Goal: Navigation & Orientation: Find specific page/section

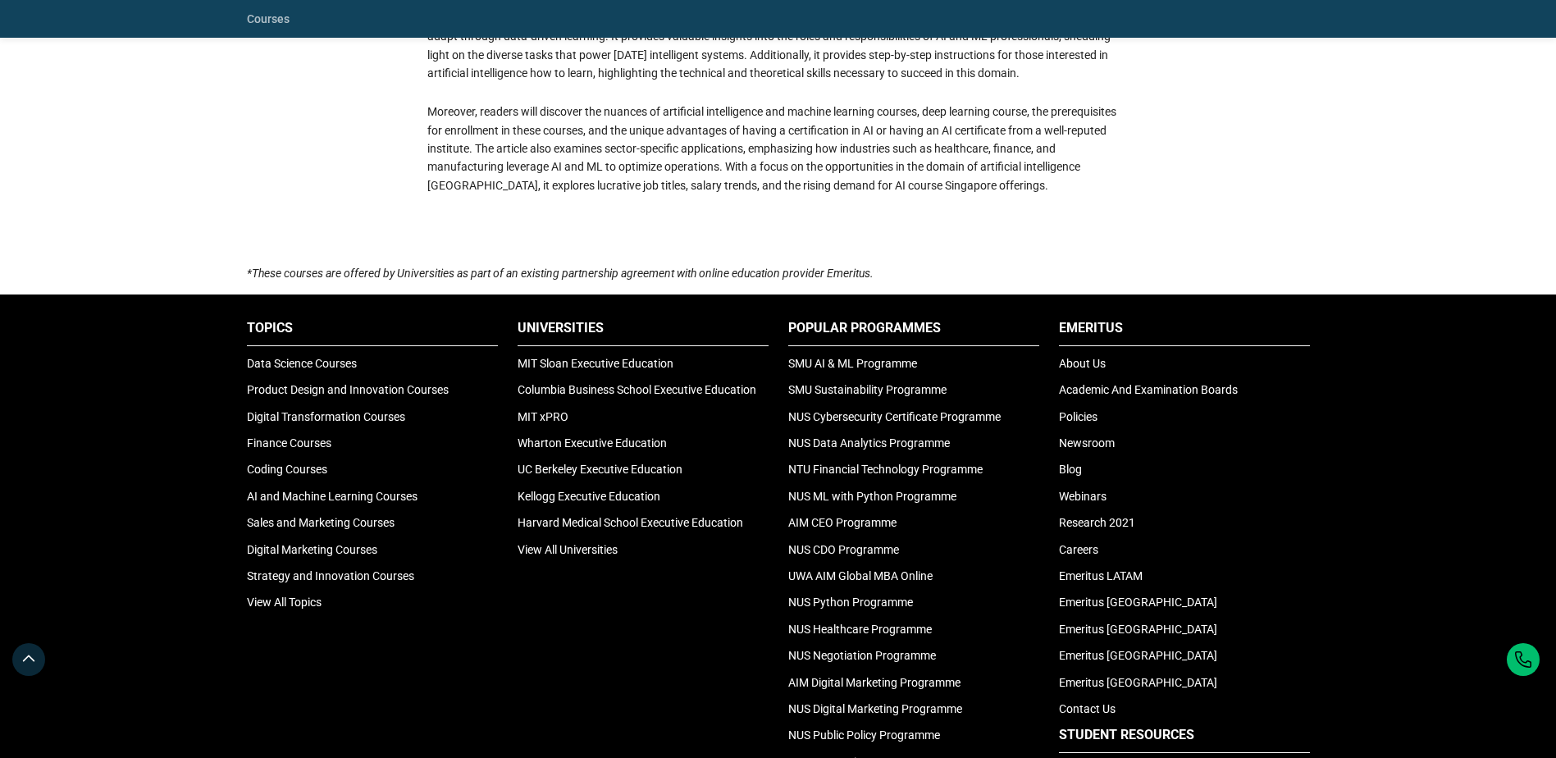
scroll to position [4900, 0]
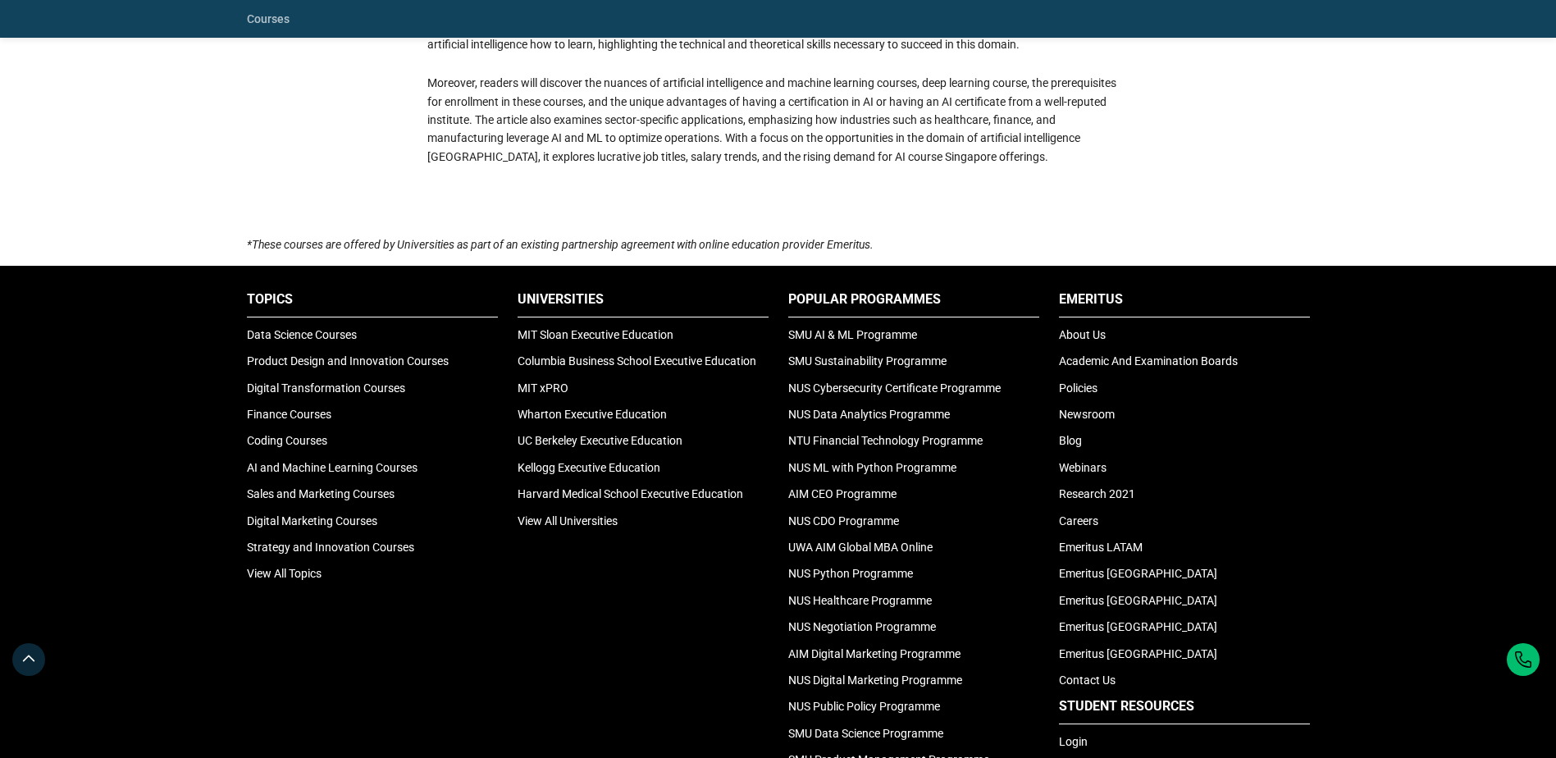
drag, startPoint x: 838, startPoint y: 335, endPoint x: 682, endPoint y: 607, distance: 313.7
click at [682, 607] on div "Universities MIT Sloan Executive Education Columbia Business School Executive E…" at bounding box center [643, 573] width 271 height 567
click at [1087, 338] on link "About Us" at bounding box center [1082, 334] width 47 height 13
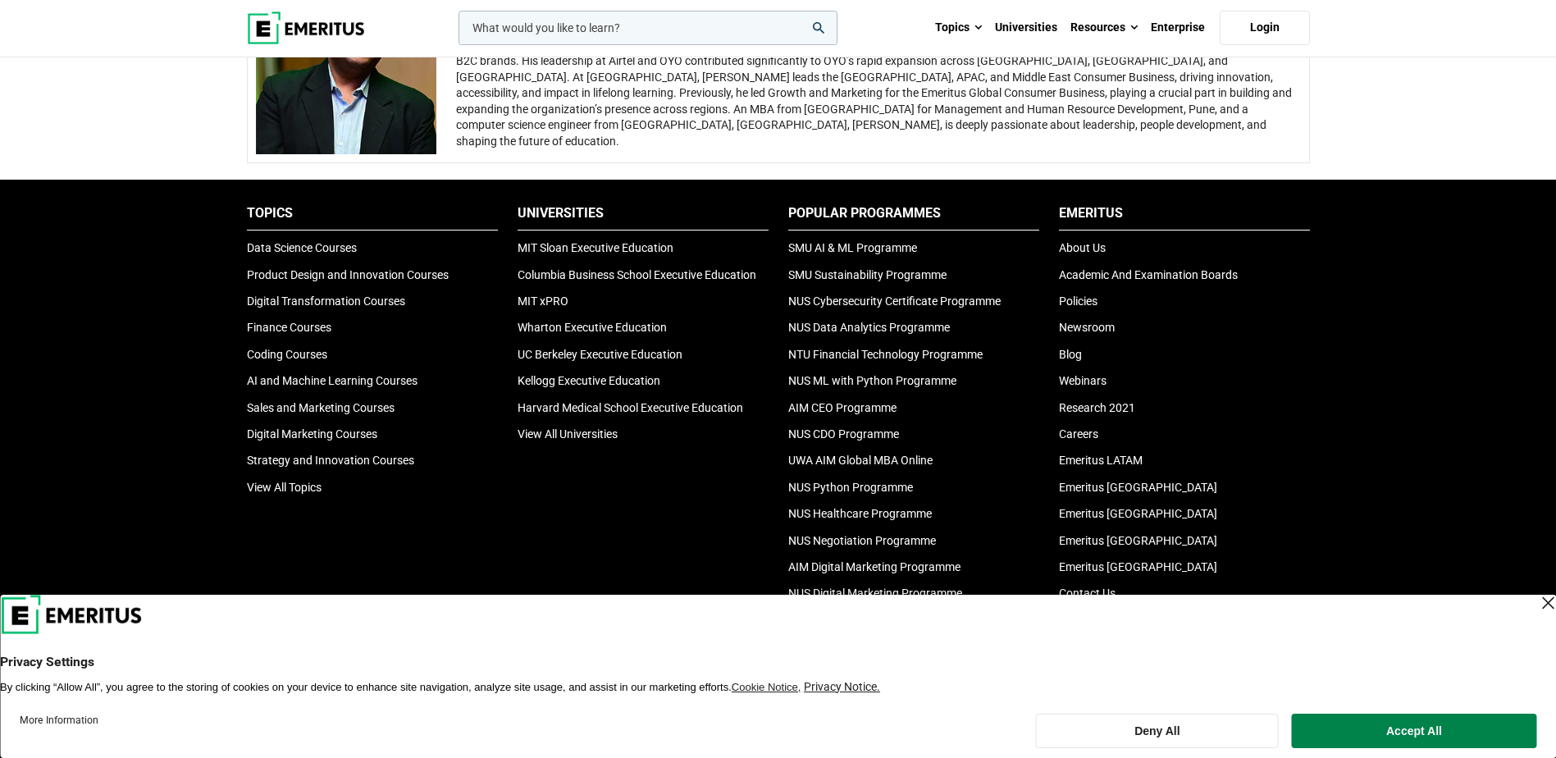
scroll to position [3362, 0]
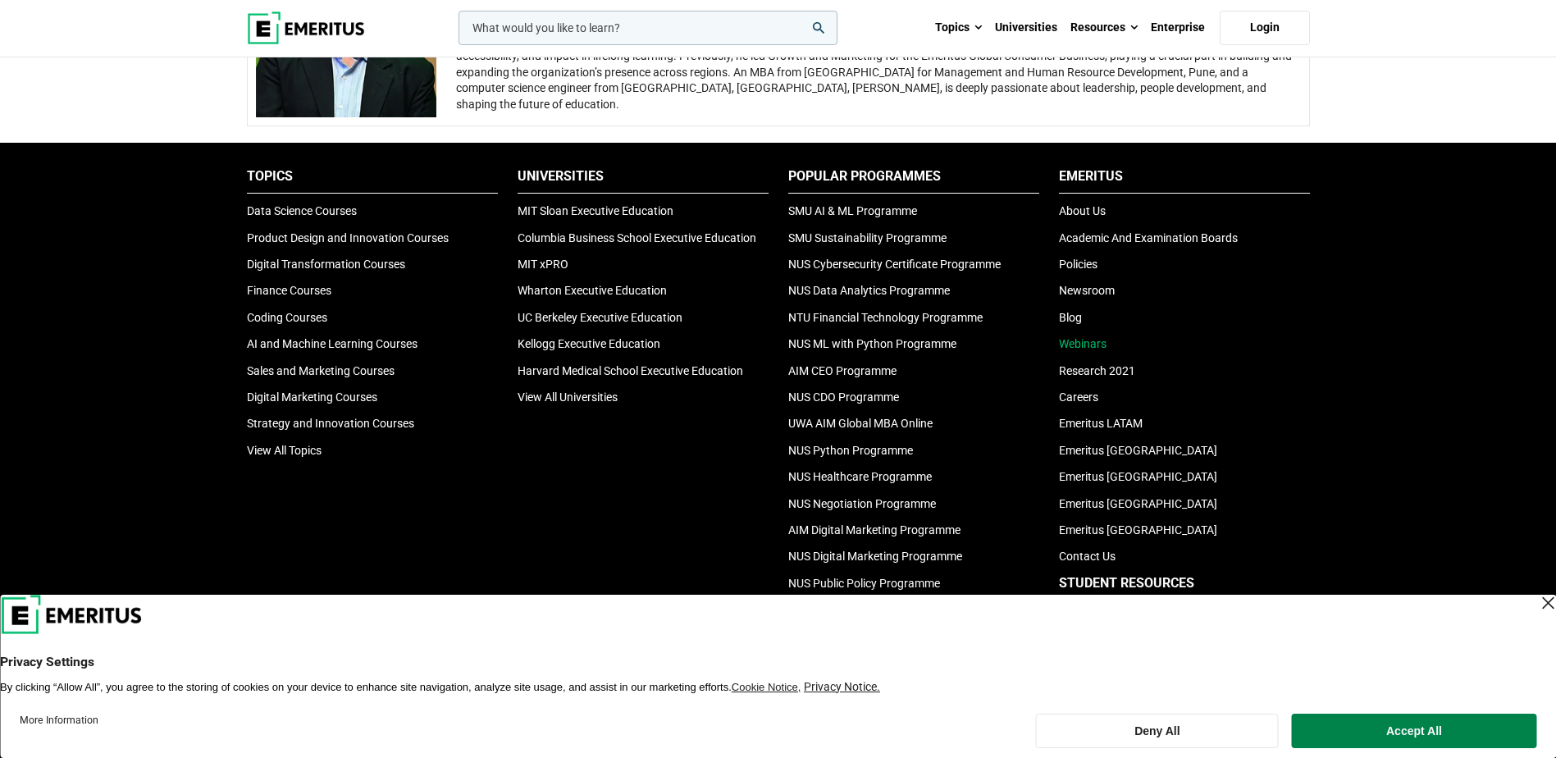
click at [1078, 339] on link "Webinars" at bounding box center [1083, 343] width 48 height 13
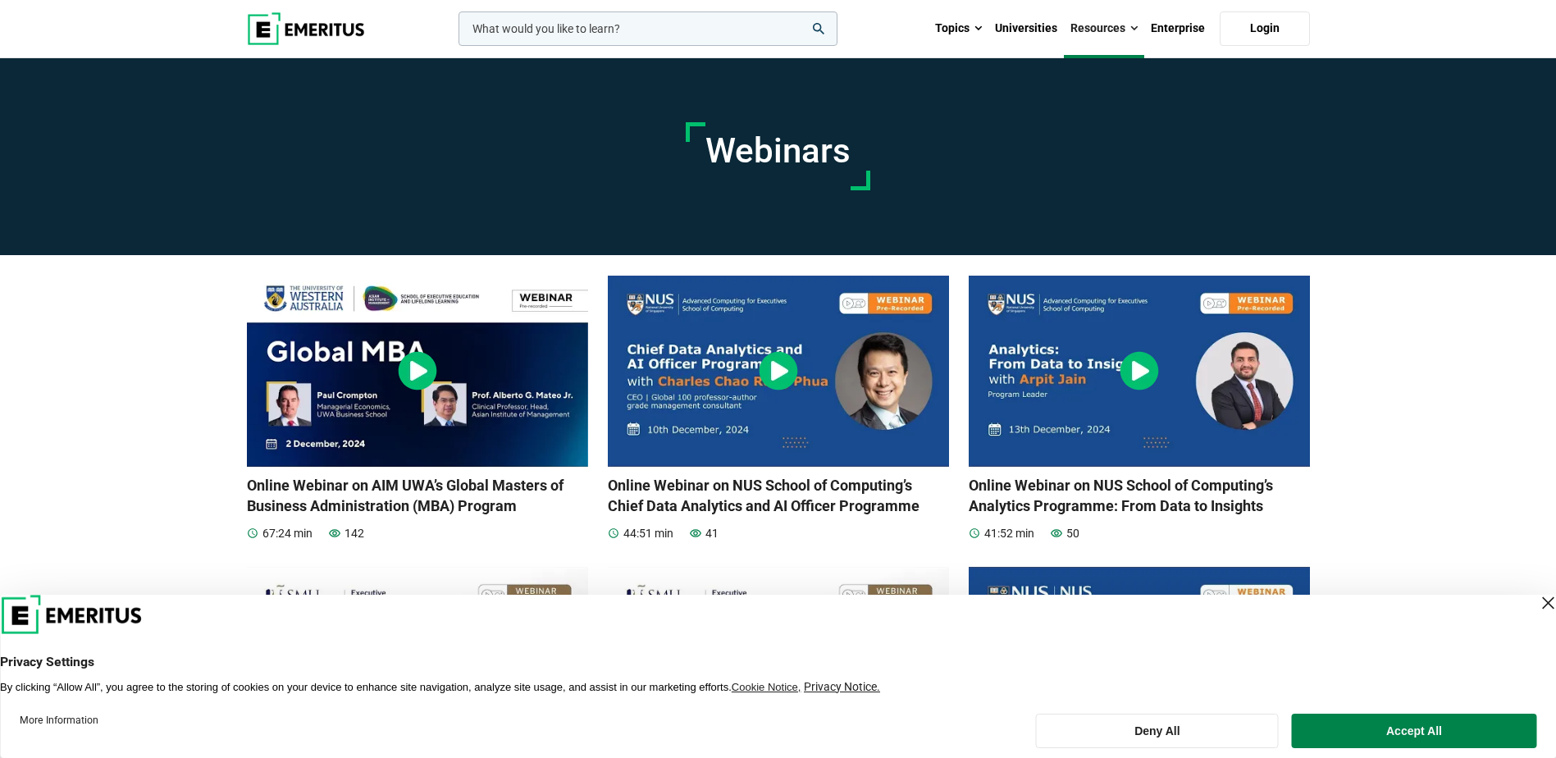
click at [1536, 611] on div "Close Layer" at bounding box center [1547, 602] width 23 height 23
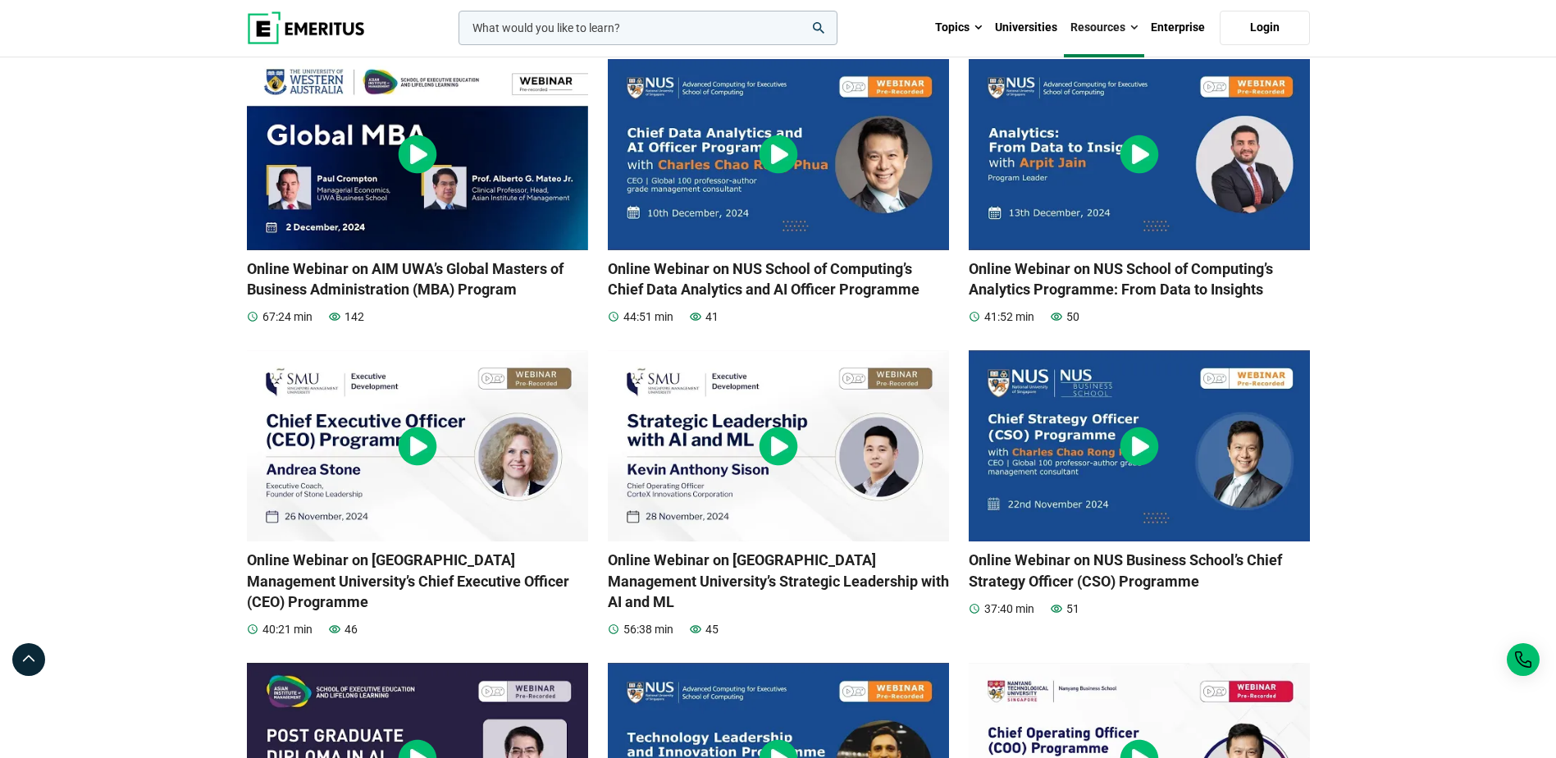
scroll to position [246, 0]
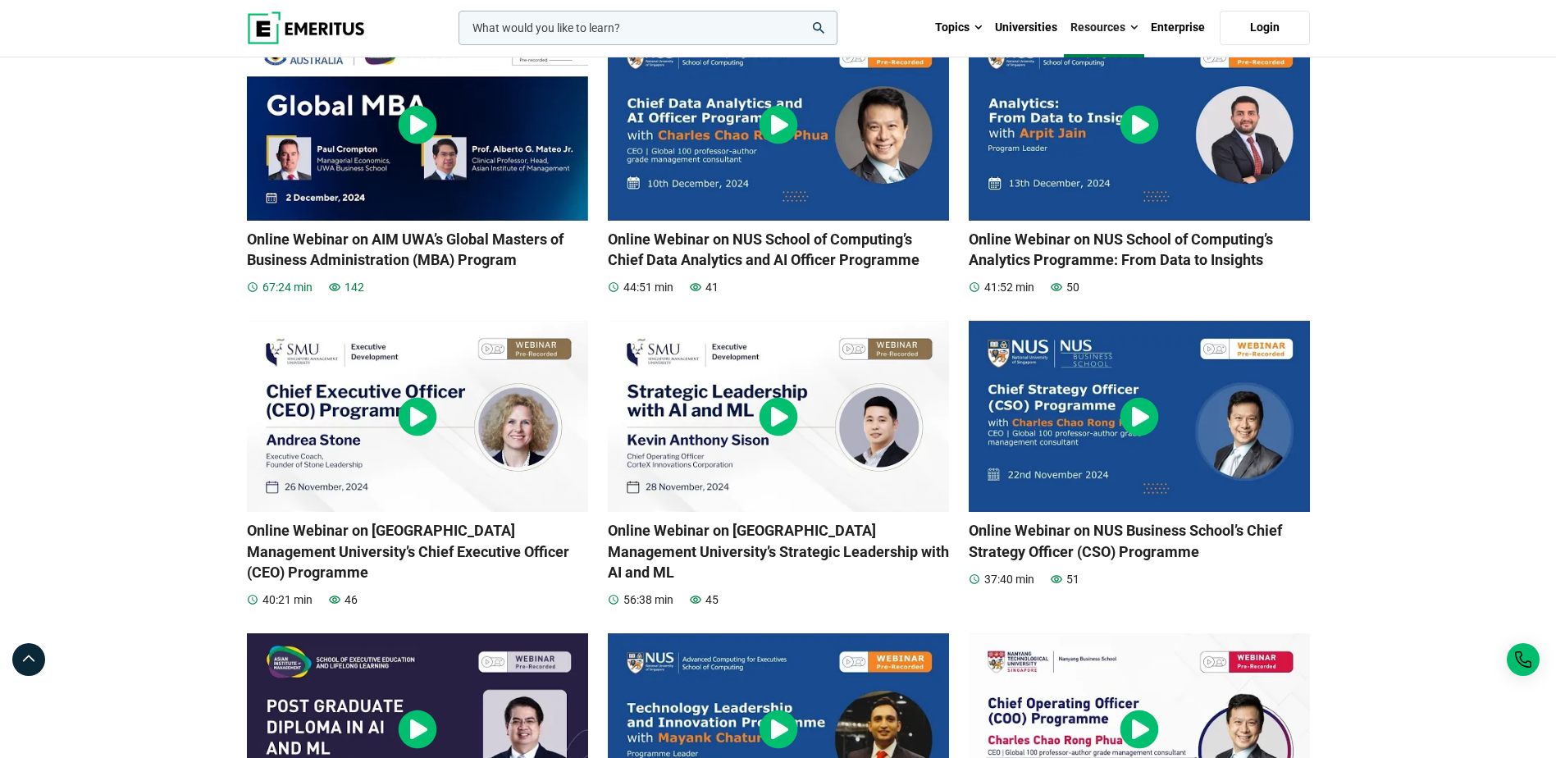
click at [409, 188] on img at bounding box center [417, 125] width 341 height 191
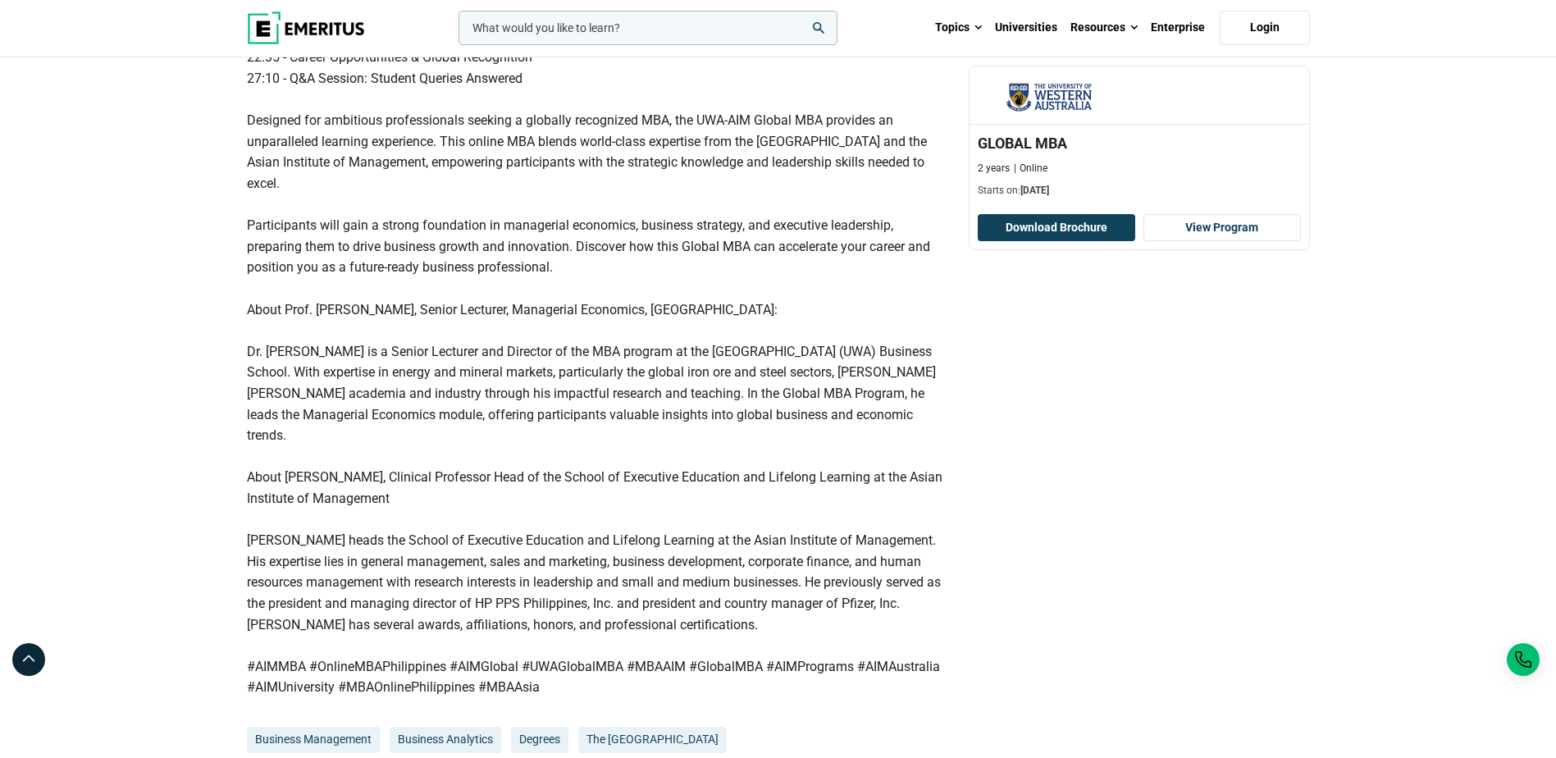
scroll to position [902, 0]
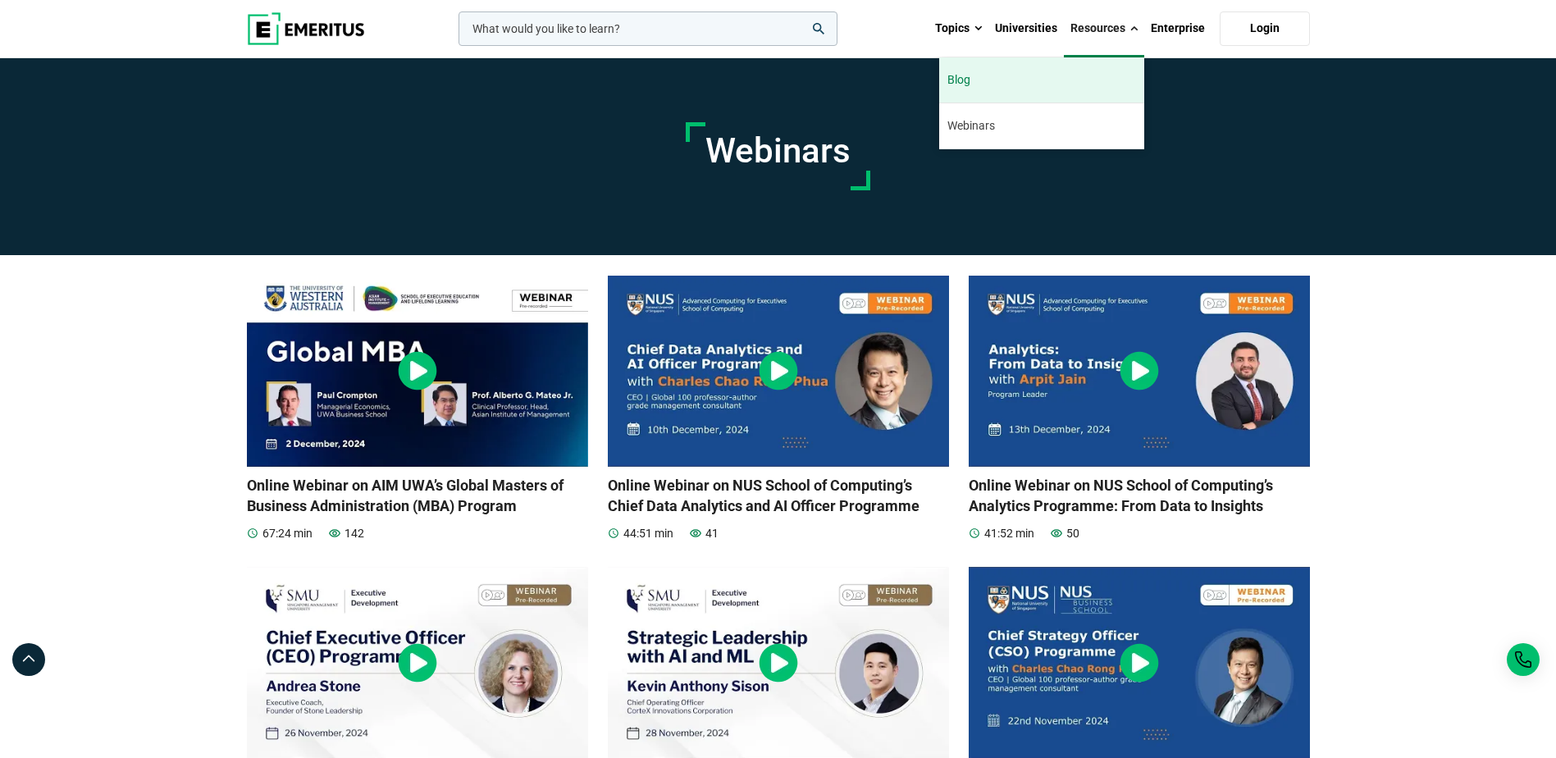
click at [1042, 79] on link "Blog" at bounding box center [1041, 79] width 205 height 45
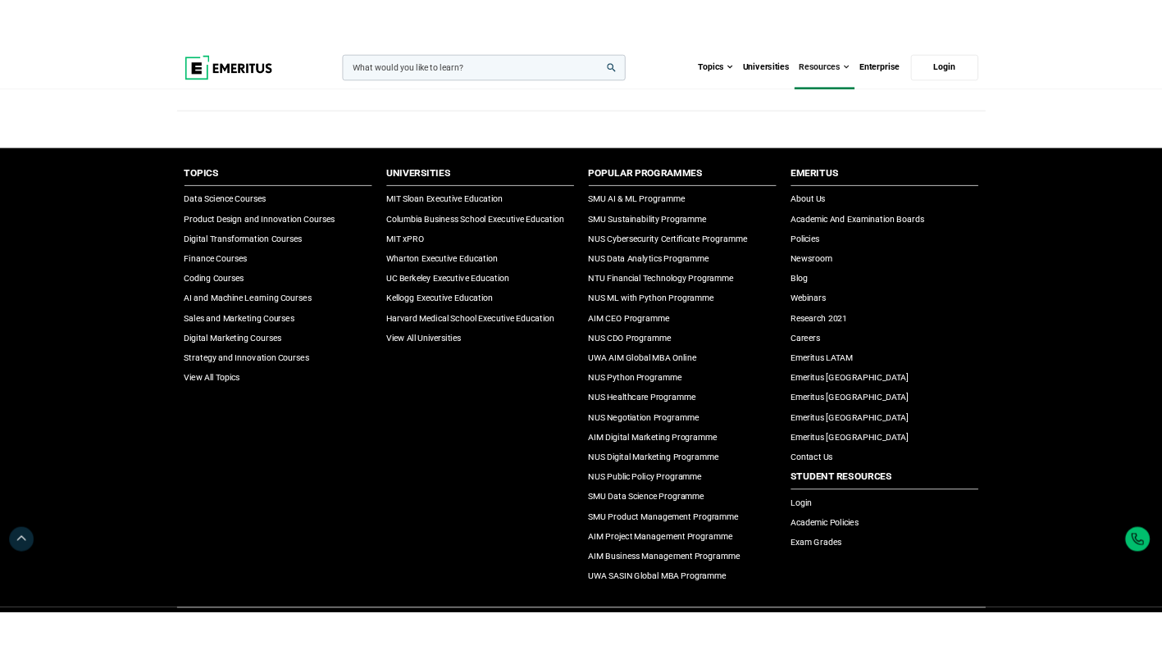
scroll to position [1230, 0]
